Goal: Information Seeking & Learning: Learn about a topic

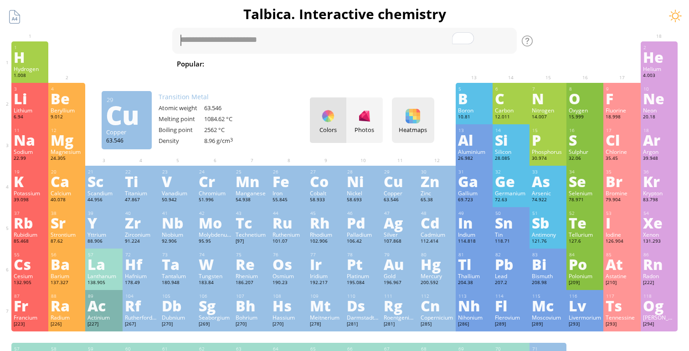
click at [401, 127] on div "Heatmaps" at bounding box center [413, 130] width 38 height 8
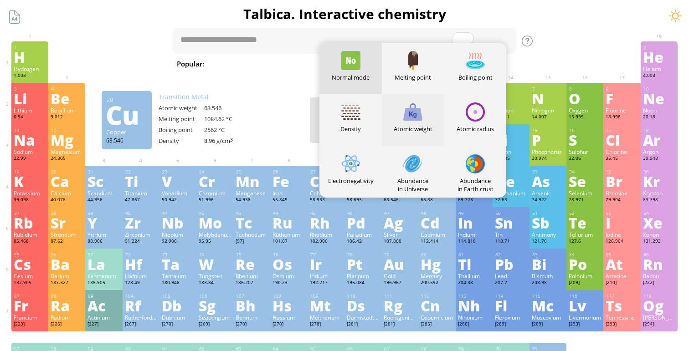
click at [406, 123] on div "Atomic weight" at bounding box center [413, 119] width 62 height 51
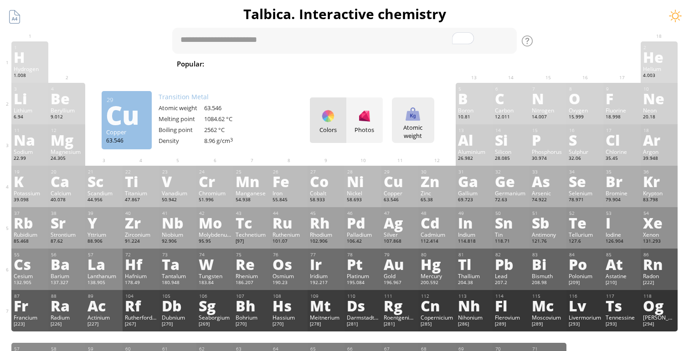
click at [406, 123] on div "Atomic weight Heatmaps Normal mode Melting point Boiling point Density Atomic w…" at bounding box center [413, 121] width 42 height 46
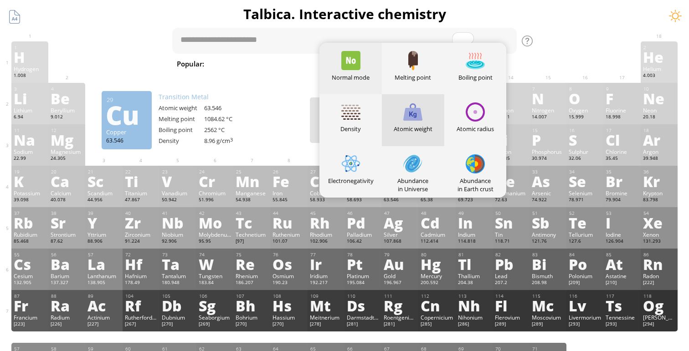
click at [355, 72] on div "Normal mode" at bounding box center [350, 68] width 62 height 51
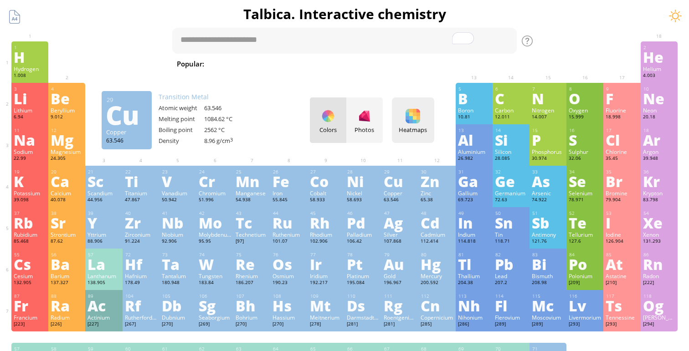
click at [410, 123] on div at bounding box center [413, 116] width 15 height 15
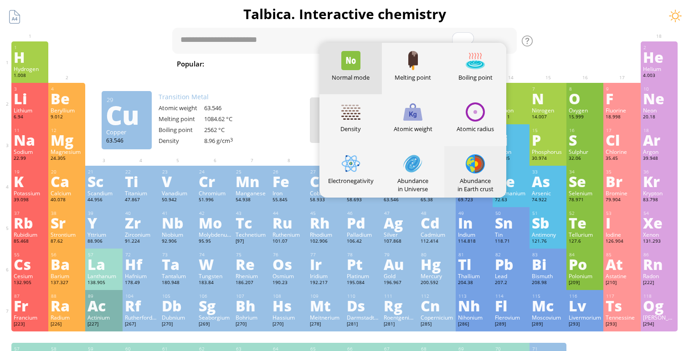
click at [465, 173] on div "Abundance in Earth crust" at bounding box center [475, 171] width 62 height 51
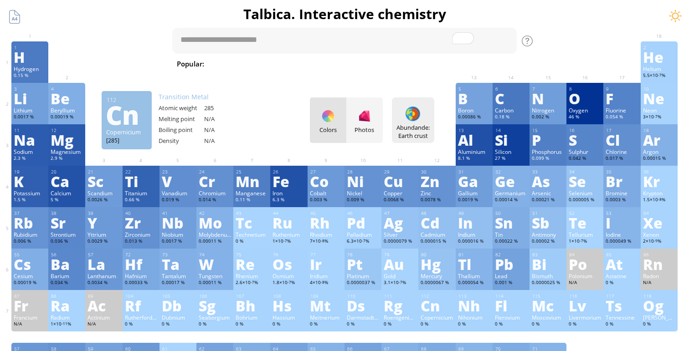
click at [412, 112] on div at bounding box center [413, 114] width 15 height 15
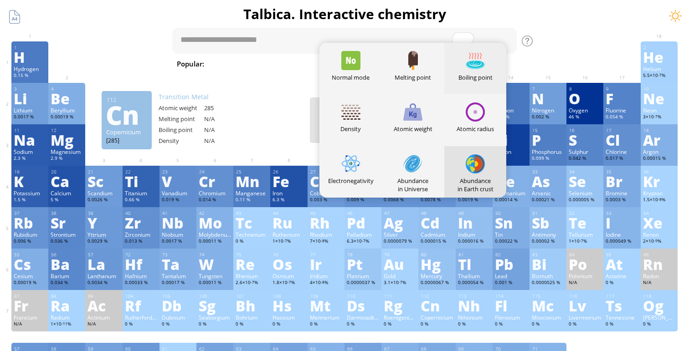
click at [456, 67] on div "Boiling point" at bounding box center [475, 68] width 62 height 51
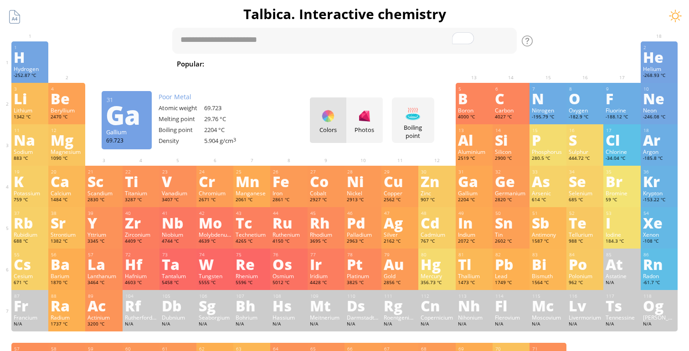
click at [331, 118] on div "Colors Photos" at bounding box center [346, 121] width 73 height 46
click at [349, 126] on div "Photos" at bounding box center [364, 130] width 36 height 8
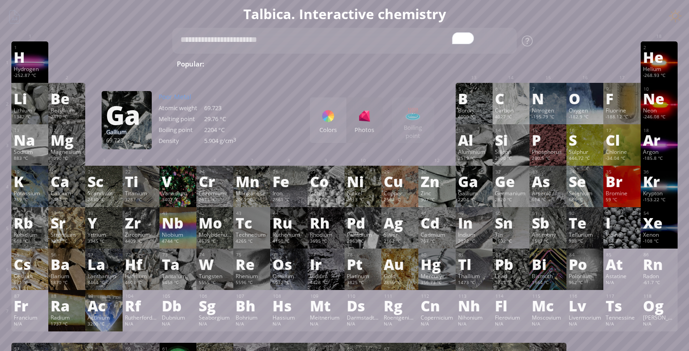
click at [411, 129] on div "Colors Photos Boiling point Heatmaps Normal mode Melting point Boiling point De…" at bounding box center [372, 121] width 124 height 46
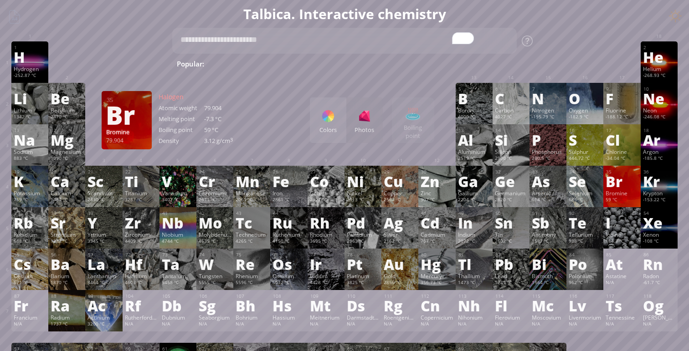
click at [620, 192] on div "Bromine" at bounding box center [622, 193] width 32 height 7
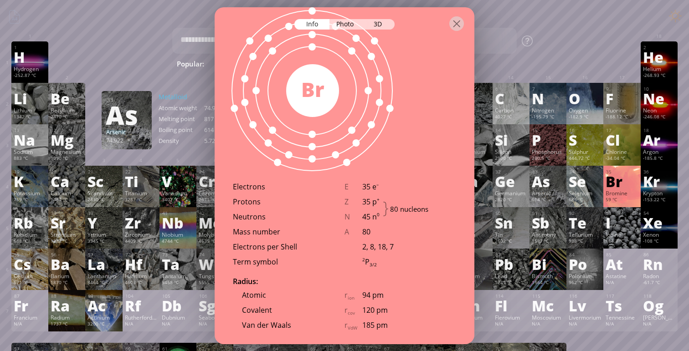
scroll to position [532, 0]
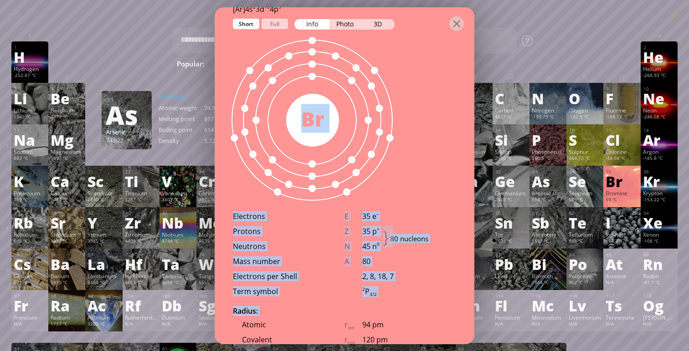
drag, startPoint x: 273, startPoint y: 178, endPoint x: 416, endPoint y: 308, distance: 192.9
click at [416, 308] on div "Atomic properties [Ar]4s 2 3d 10 4p 5 1s 2 2s 2 2p 6 3s 2 3p 6 4s 2 3d 10 4p 5 …" at bounding box center [345, 176] width 260 height 377
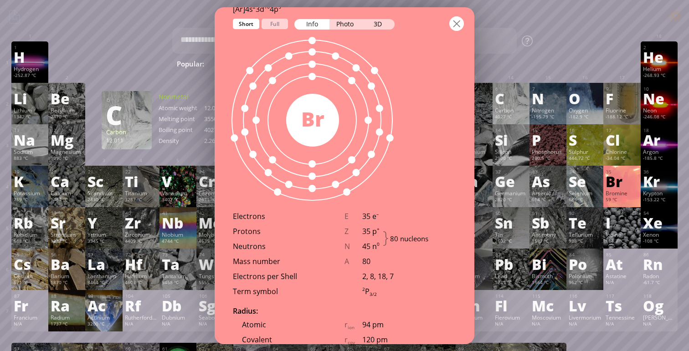
click at [458, 22] on div at bounding box center [456, 23] width 15 height 15
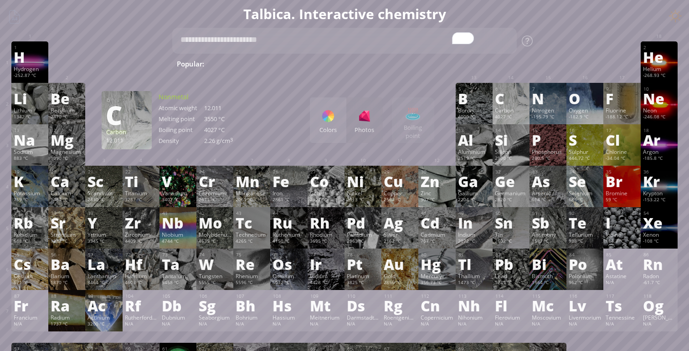
click at [572, 66] on span "Fe + O 2" at bounding box center [590, 63] width 36 height 11
type textarea "*******"
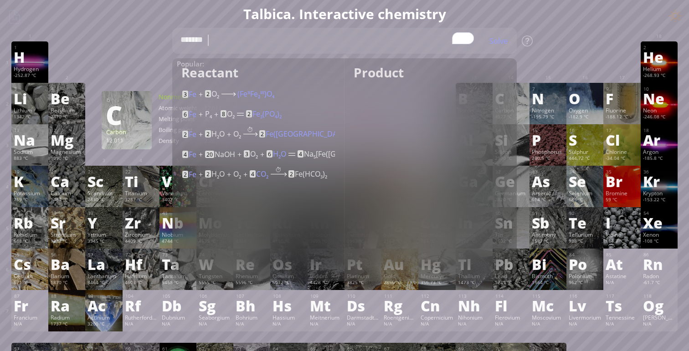
click at [134, 60] on div "1 H Hydrogen -252.87 °C −1, +1 −1, +1 -259.14 °C -252.87 °C 0.0899 g/l 1s 1 2 H…" at bounding box center [344, 61] width 666 height 41
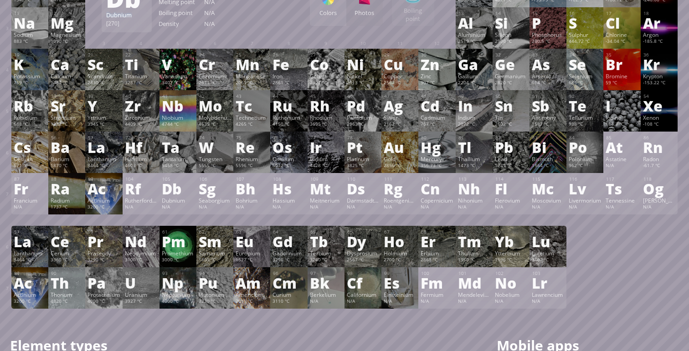
scroll to position [117, 0]
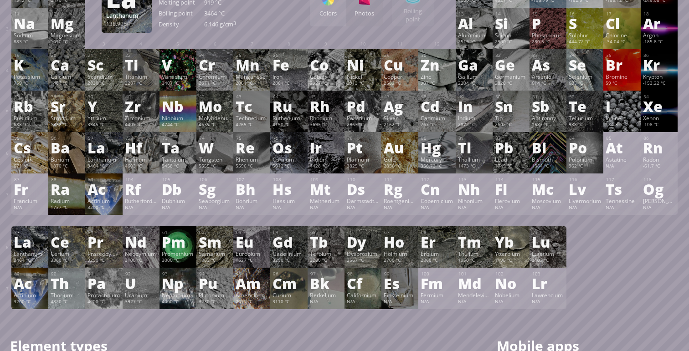
click at [22, 247] on div "La" at bounding box center [30, 242] width 32 height 15
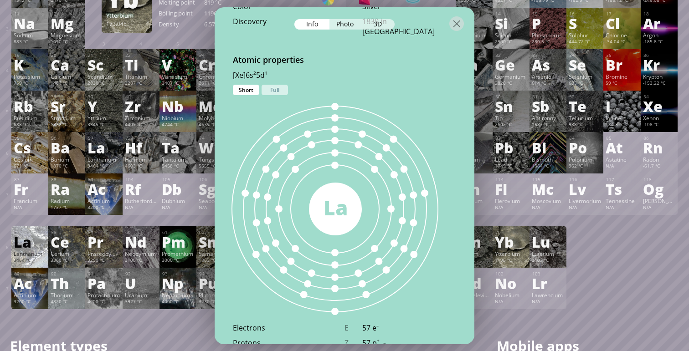
click at [519, 240] on div "Yb" at bounding box center [511, 242] width 32 height 15
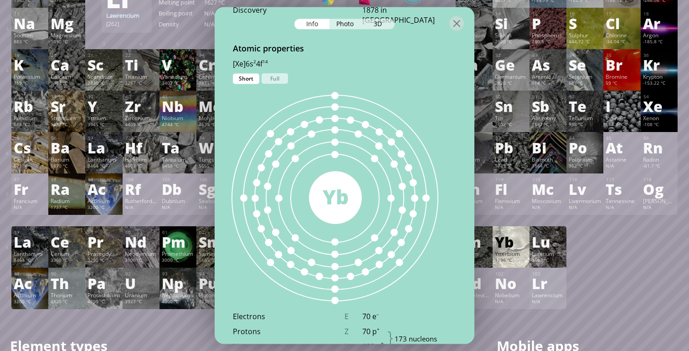
click at [550, 285] on div "Lr" at bounding box center [548, 283] width 32 height 15
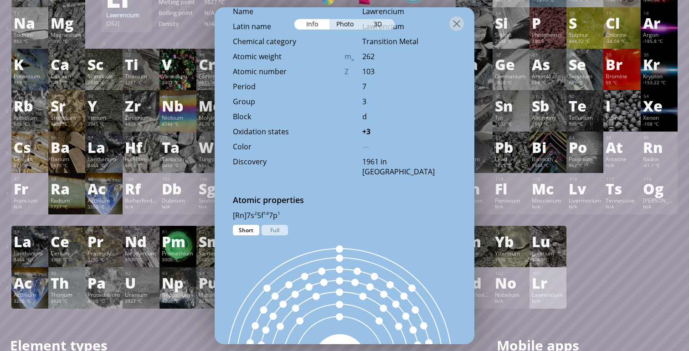
scroll to position [310, 0]
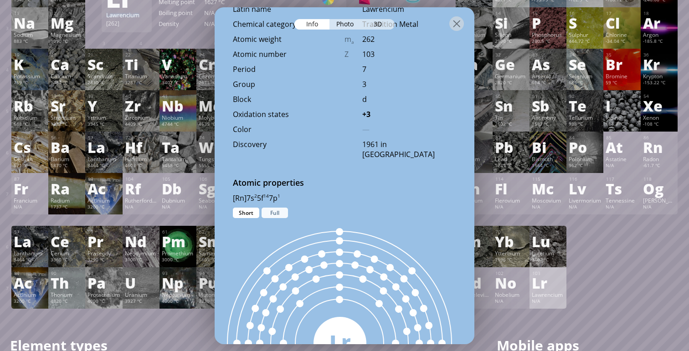
click at [279, 213] on div "Full" at bounding box center [275, 213] width 26 height 10
click at [262, 215] on div "Full" at bounding box center [275, 213] width 26 height 10
click at [252, 215] on div "Short" at bounding box center [246, 213] width 26 height 10
click at [268, 216] on div "Full" at bounding box center [275, 213] width 26 height 10
click at [252, 216] on div "Short" at bounding box center [246, 213] width 26 height 10
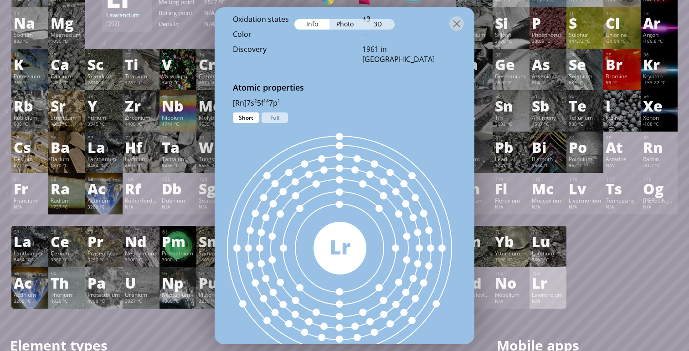
scroll to position [395, 0]
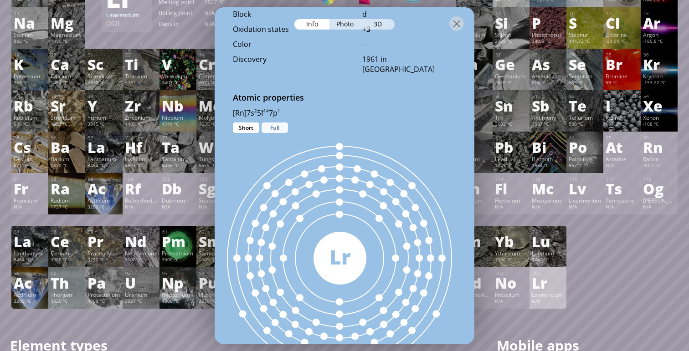
click at [268, 129] on div "Full" at bounding box center [275, 128] width 26 height 10
click at [248, 133] on div "Short" at bounding box center [246, 128] width 26 height 10
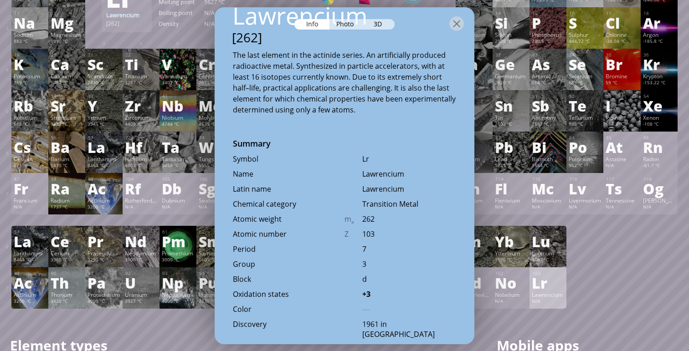
scroll to position [0, 0]
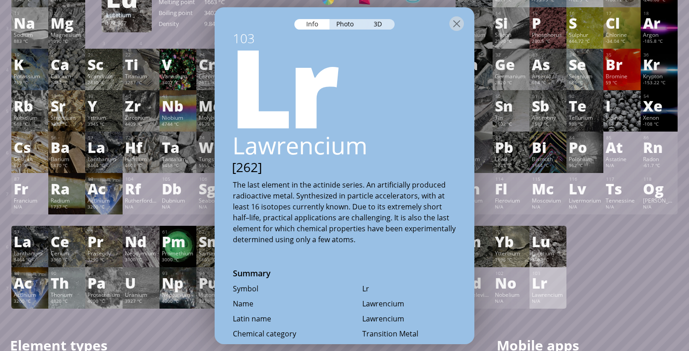
click at [549, 230] on div "71 Lu Lutetium 3402 °C 0, +2, +3 0, +2, +3 1663 °C 3402 °C 9.841 g/cm 3 [Xe]6s …" at bounding box center [548, 246] width 37 height 41
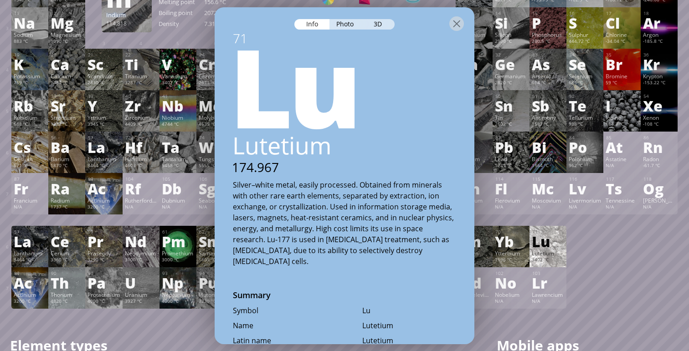
click at [378, 23] on div "3D" at bounding box center [378, 24] width 33 height 10
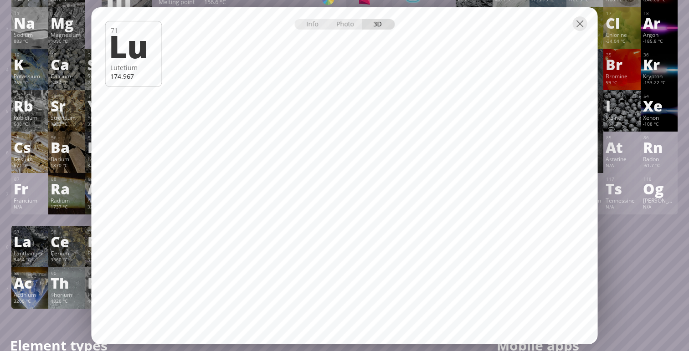
click at [363, 38] on div "Info Photo 3D Info Photo 3D 71 Lu Lutetium 174.967 pure oxidized pure pure oxid…" at bounding box center [345, 175] width 506 height 337
